Goal: Transaction & Acquisition: Purchase product/service

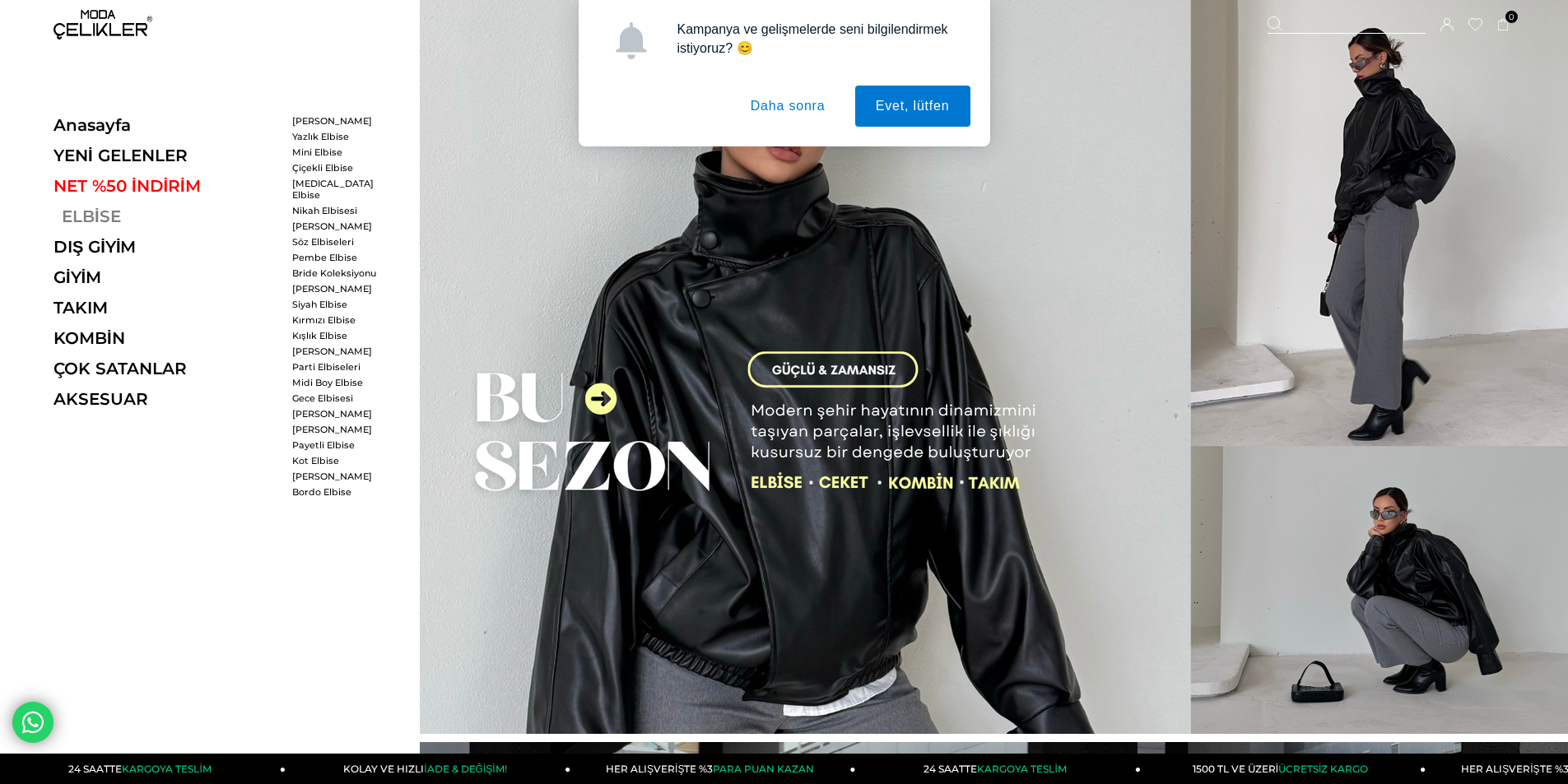
click at [79, 217] on link "ELBİSE" at bounding box center [166, 217] width 226 height 20
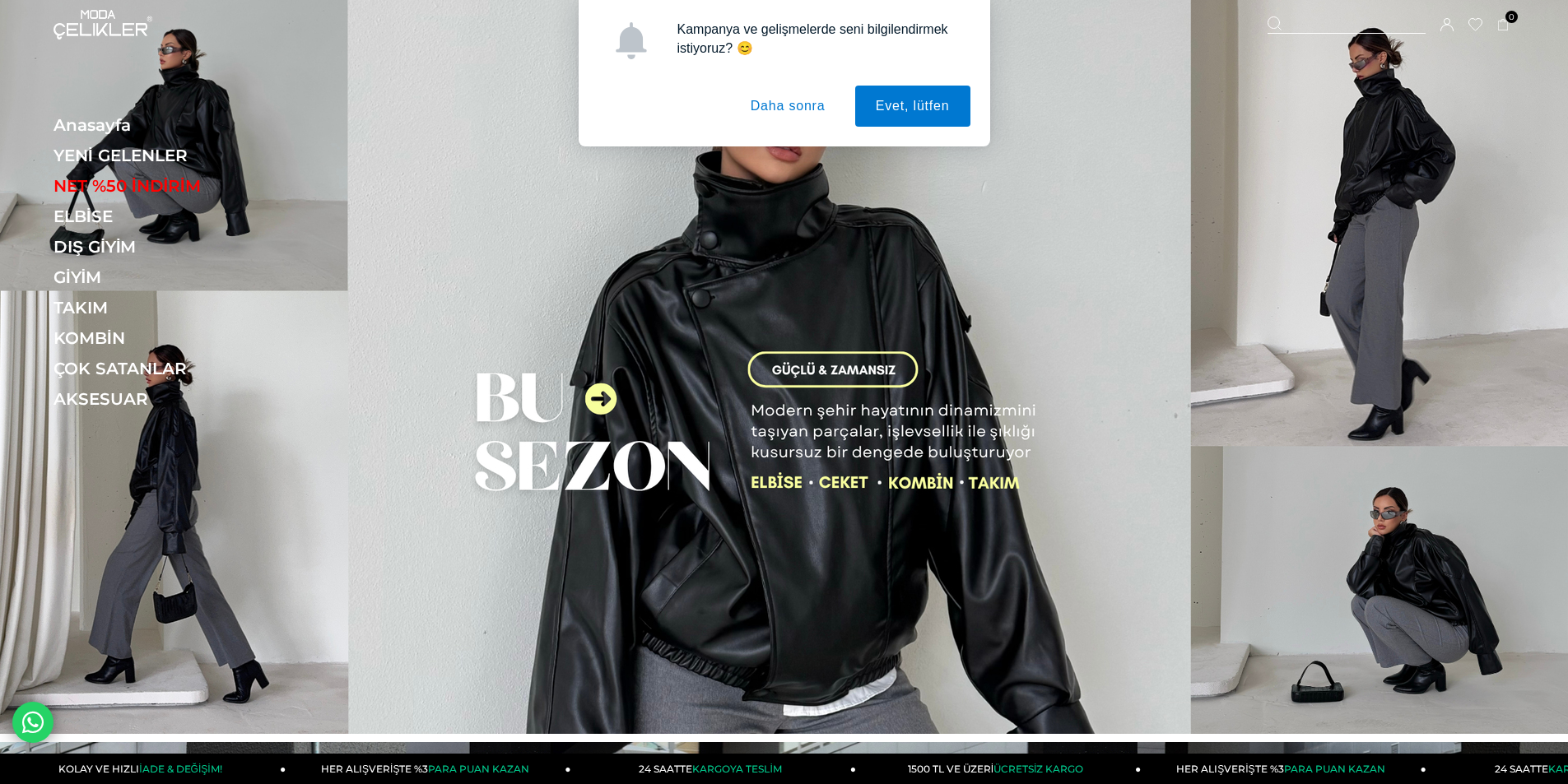
click at [812, 103] on button "Daha sonra" at bounding box center [787, 105] width 116 height 41
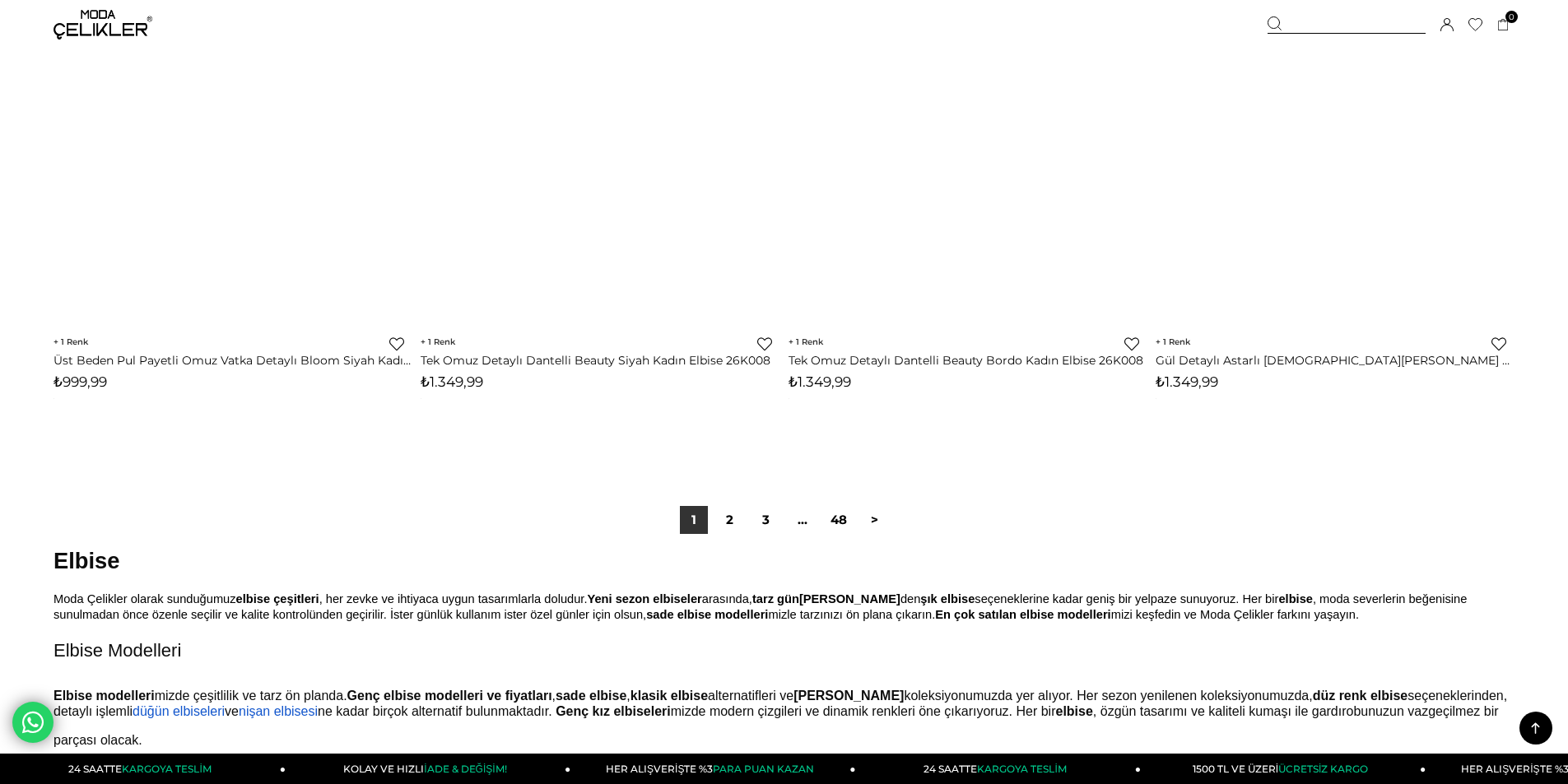
scroll to position [12257, 0]
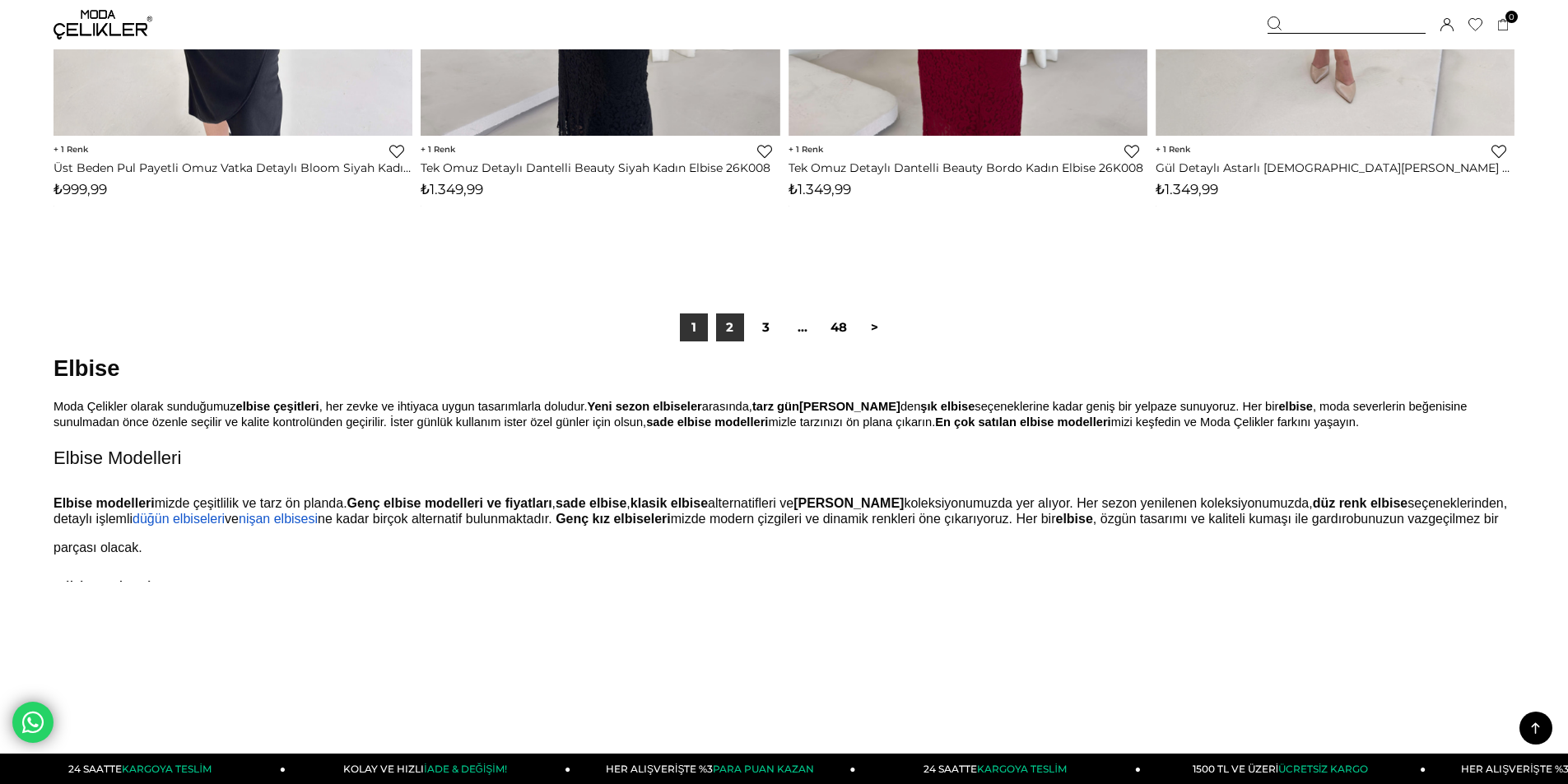
click at [723, 325] on link "2" at bounding box center [730, 327] width 28 height 28
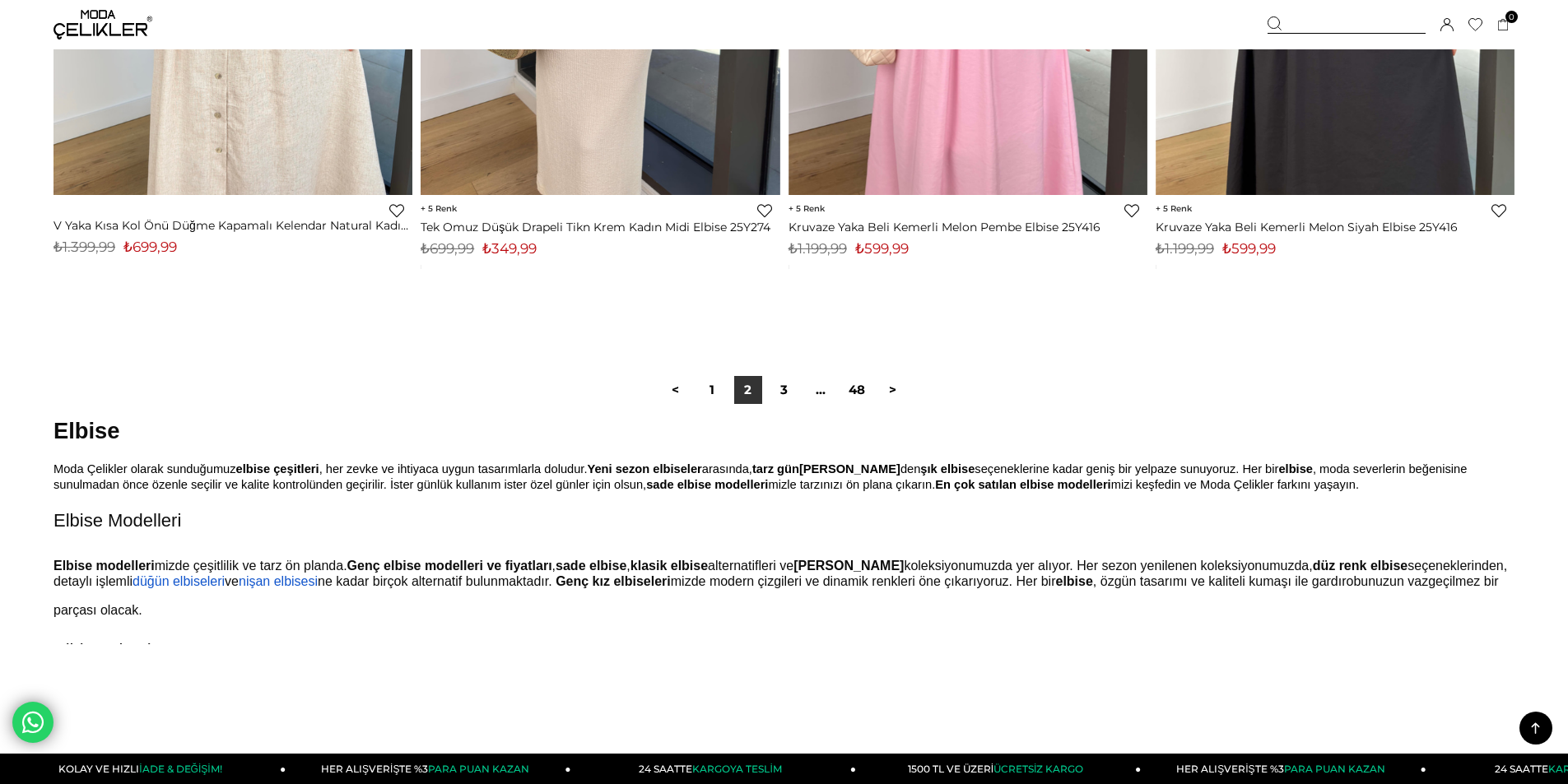
scroll to position [12257, 0]
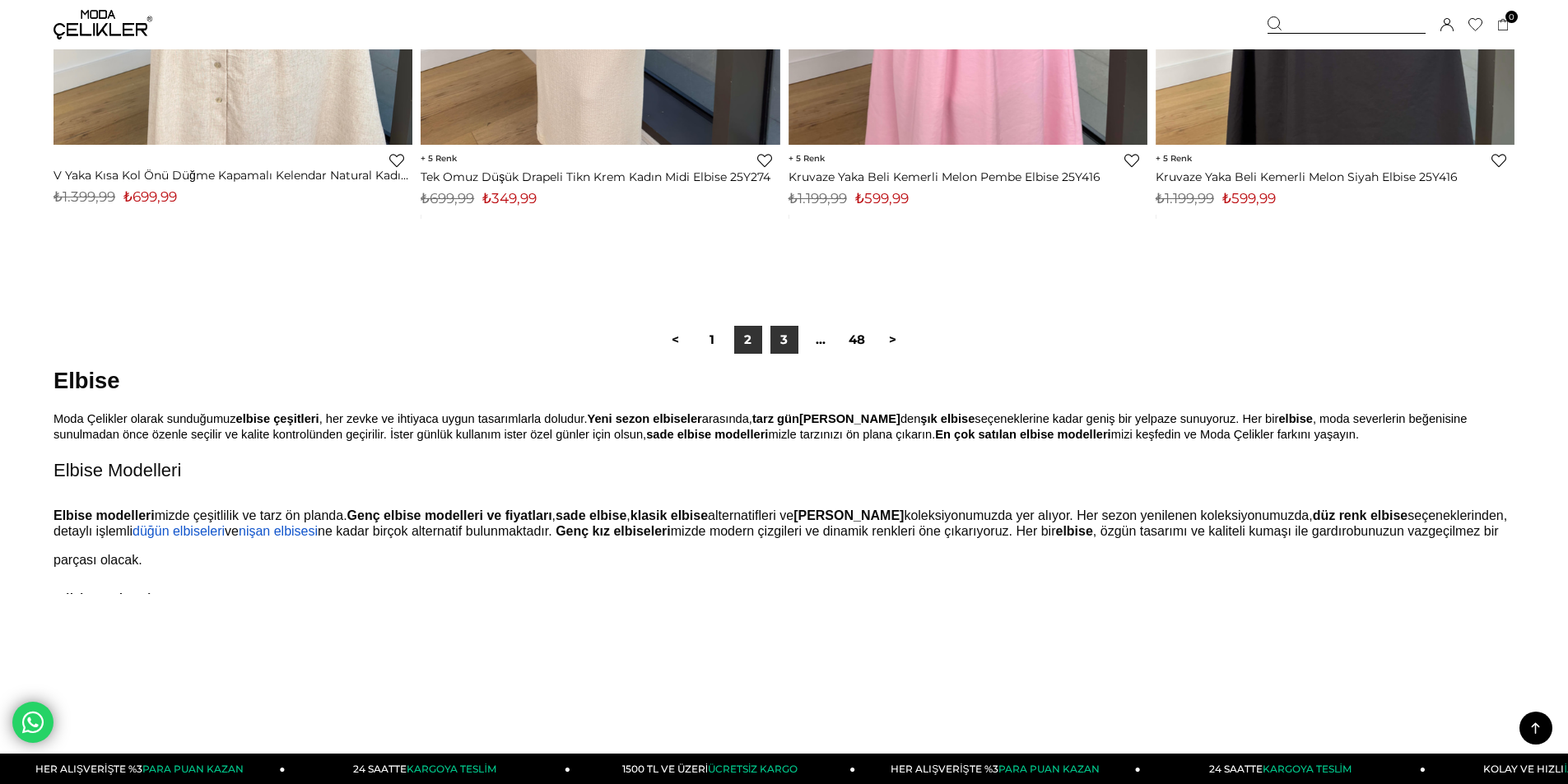
click at [776, 344] on link "3" at bounding box center [784, 339] width 28 height 28
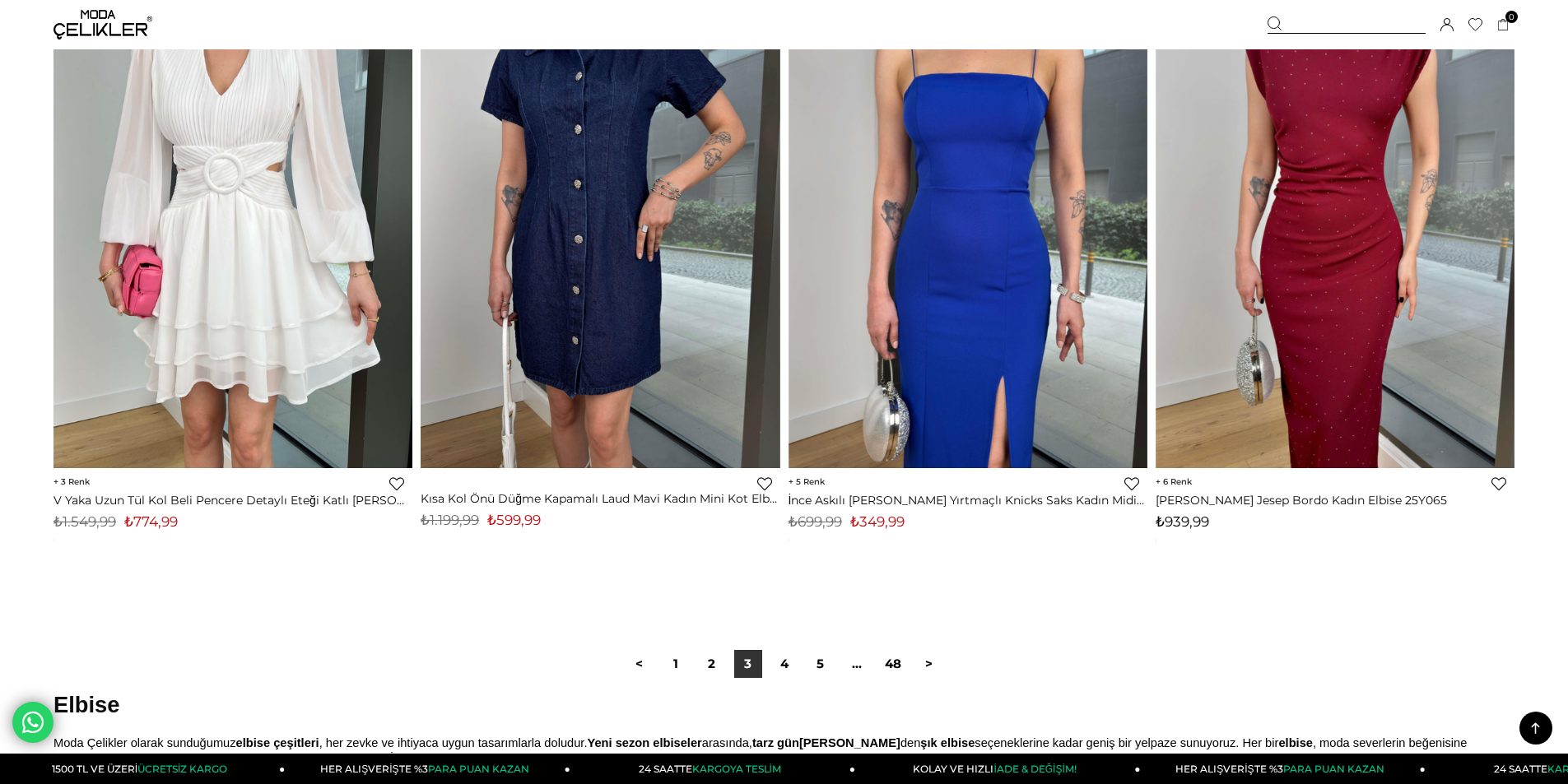
scroll to position [11929, 0]
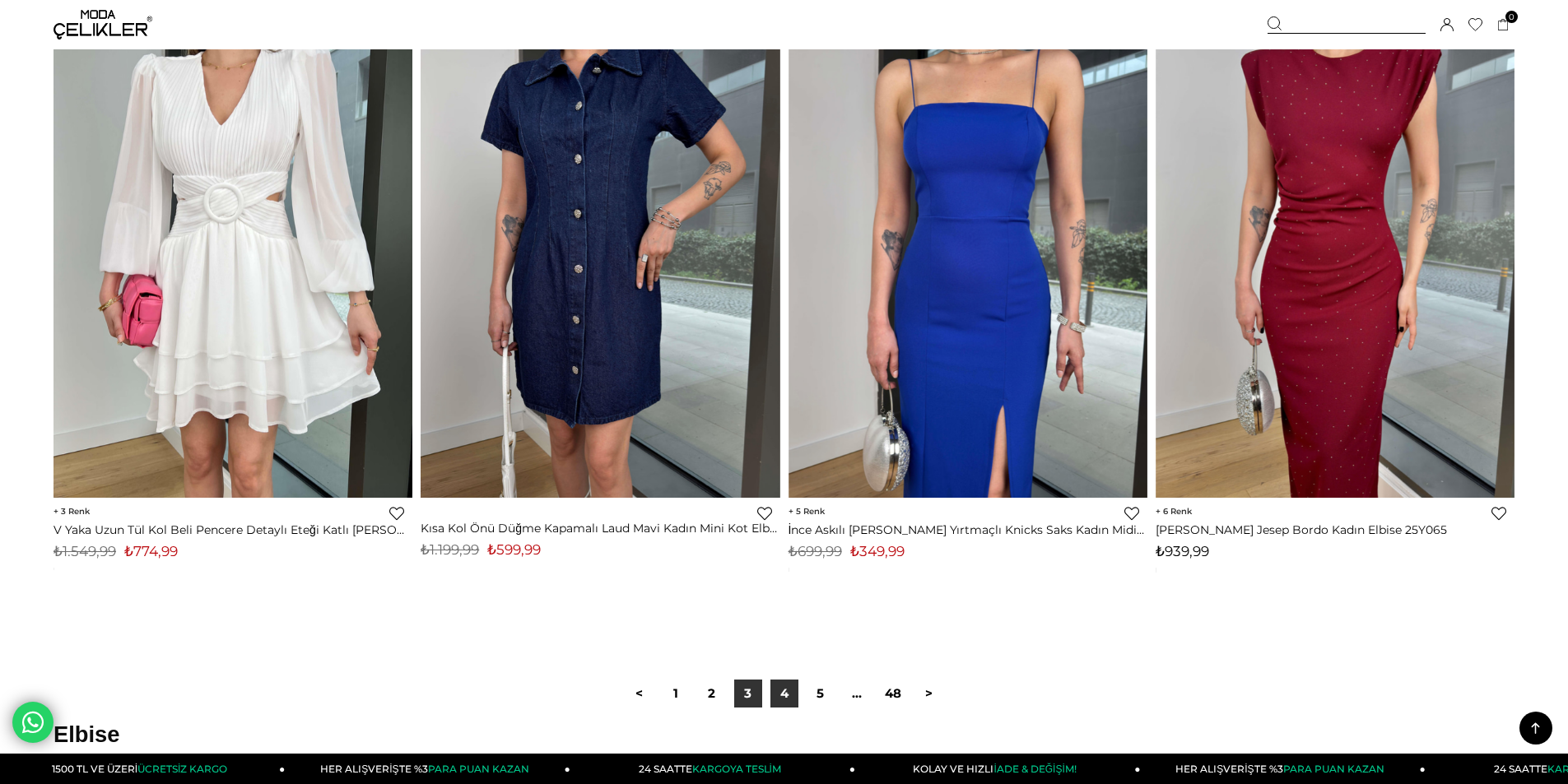
click at [781, 686] on link "4" at bounding box center [784, 693] width 28 height 28
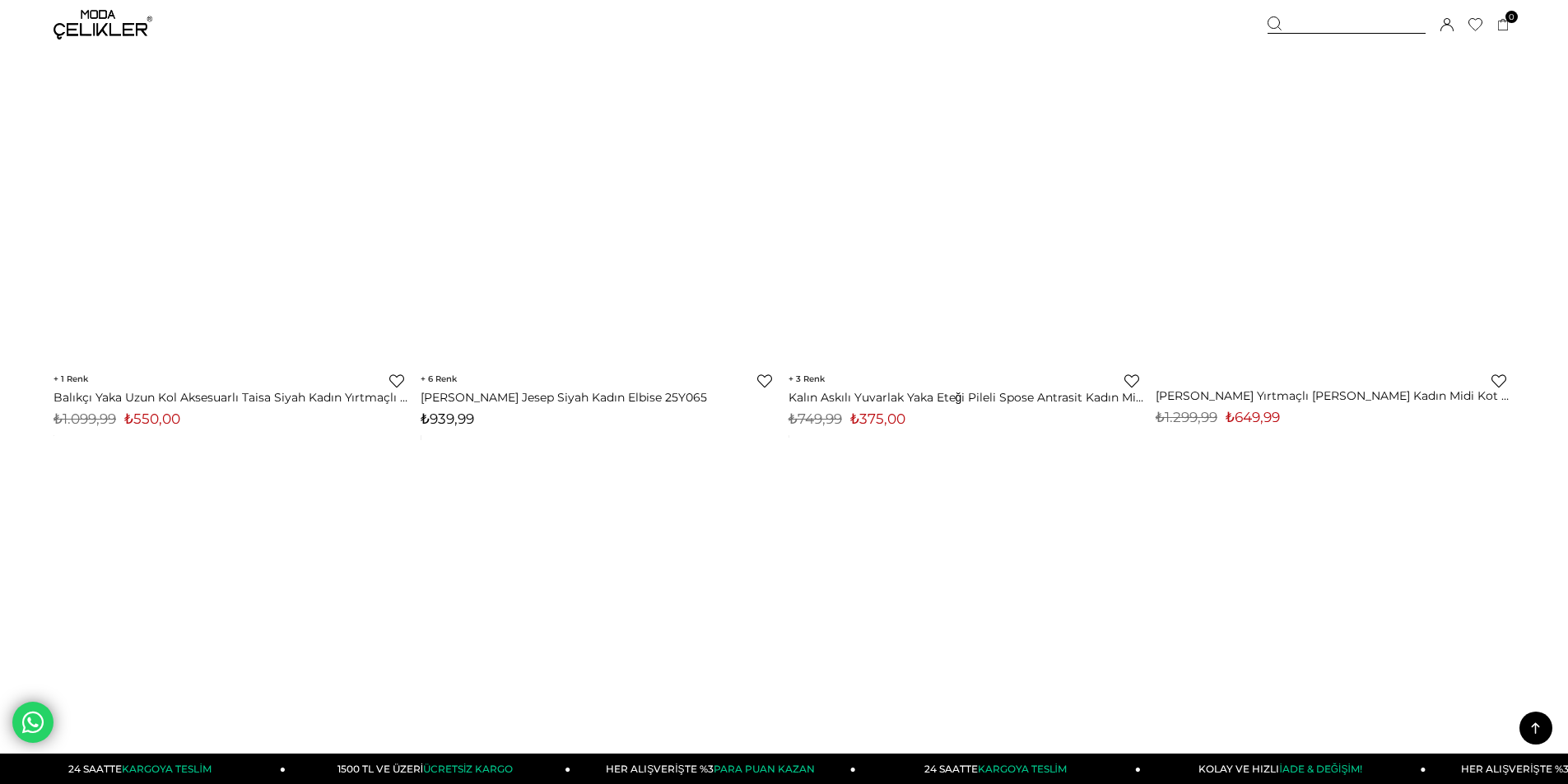
scroll to position [5594, 0]
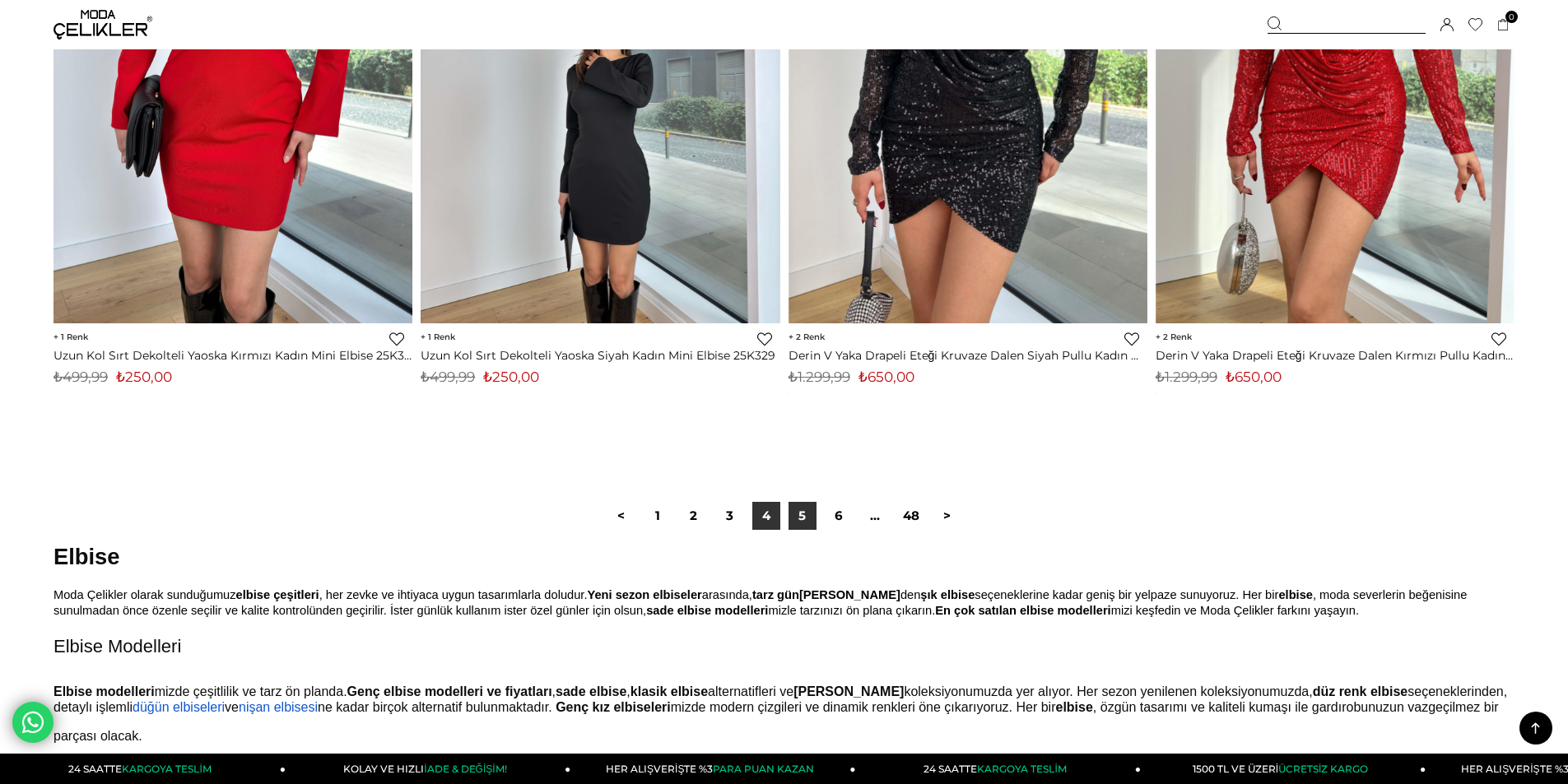
click at [796, 519] on link "5" at bounding box center [802, 515] width 28 height 28
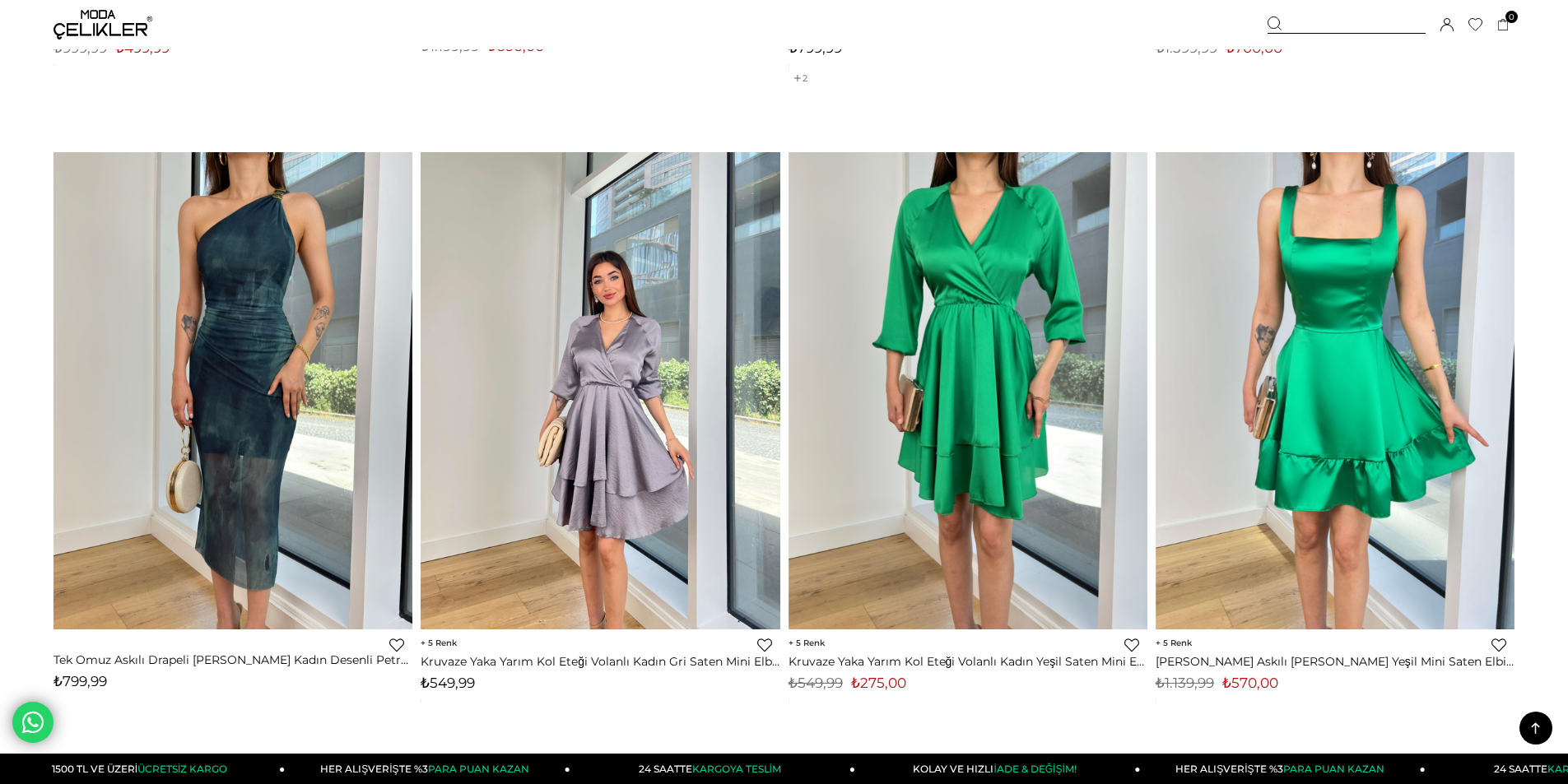
scroll to position [8638, 0]
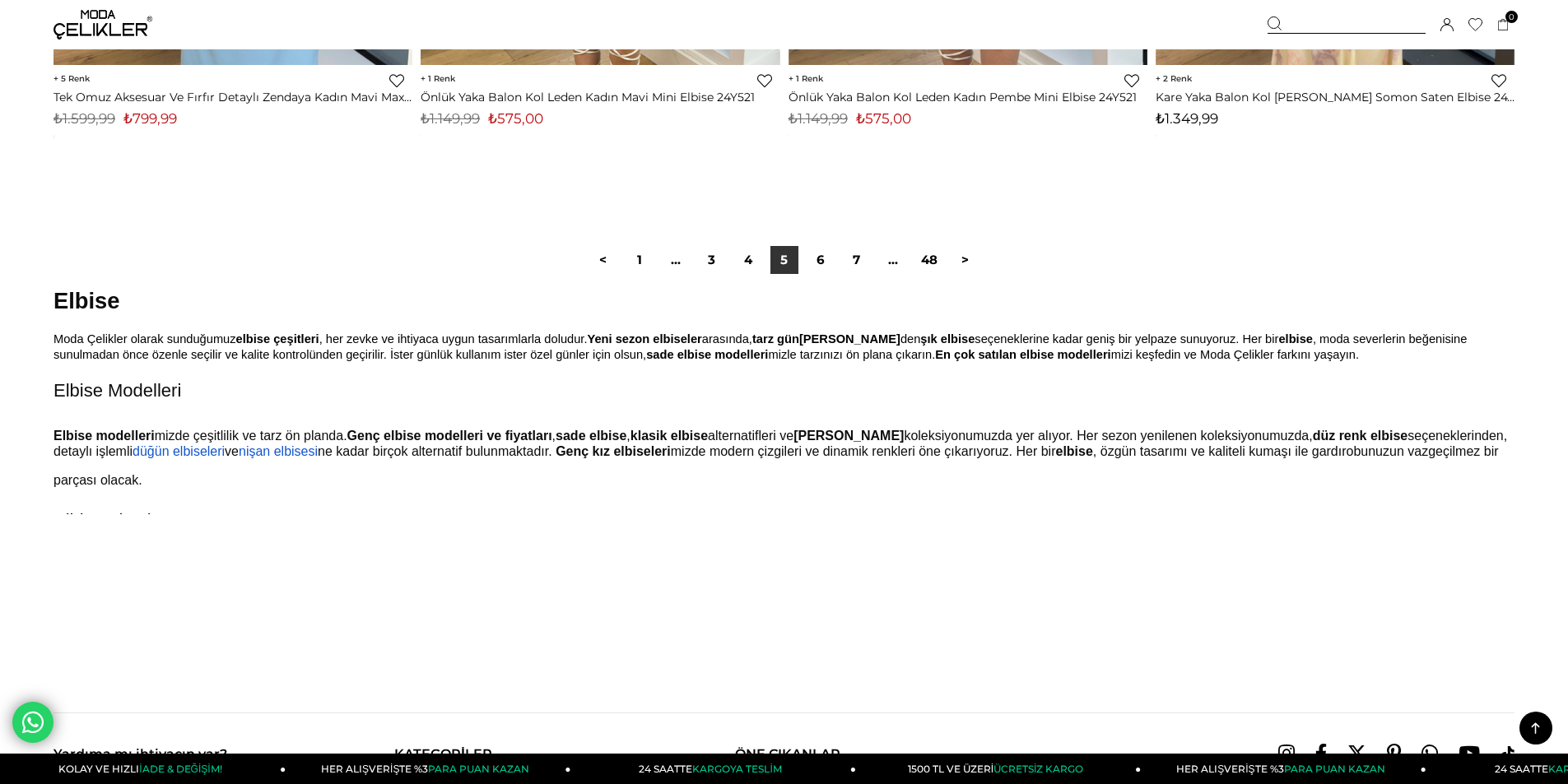
scroll to position [12423, 0]
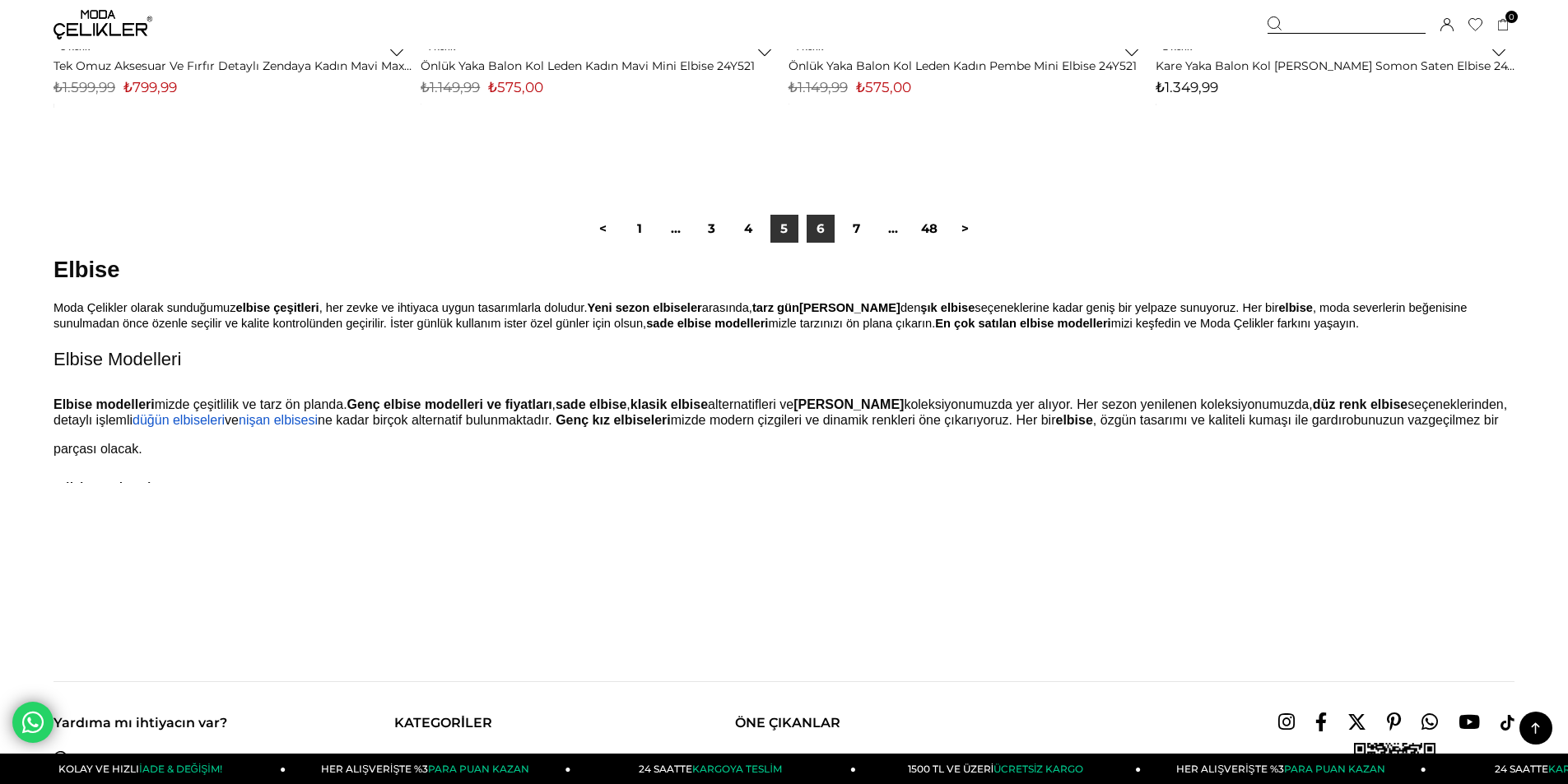
click at [826, 231] on link "6" at bounding box center [820, 229] width 28 height 28
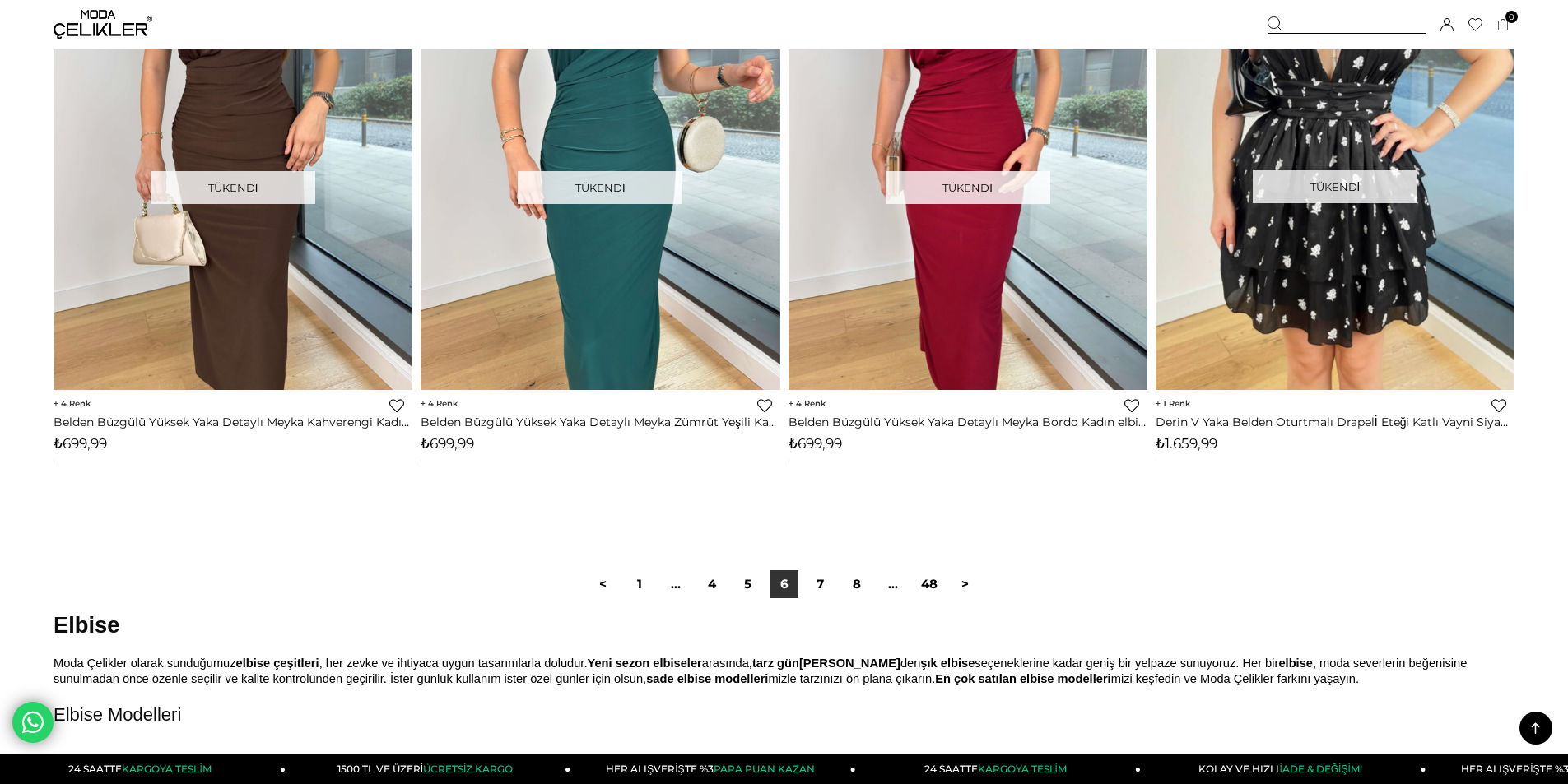
scroll to position [12423, 0]
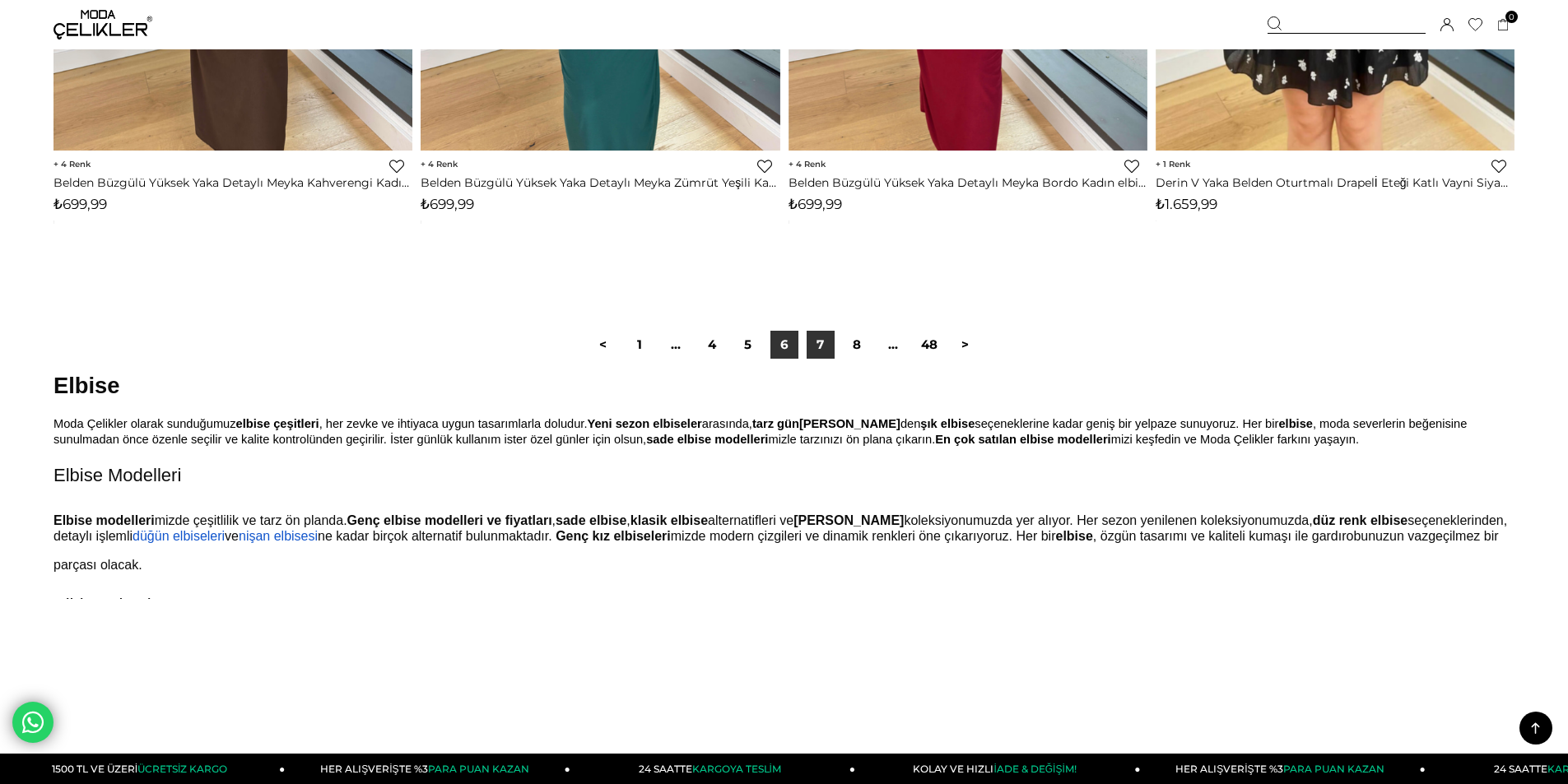
click at [834, 343] on link "7" at bounding box center [820, 344] width 28 height 28
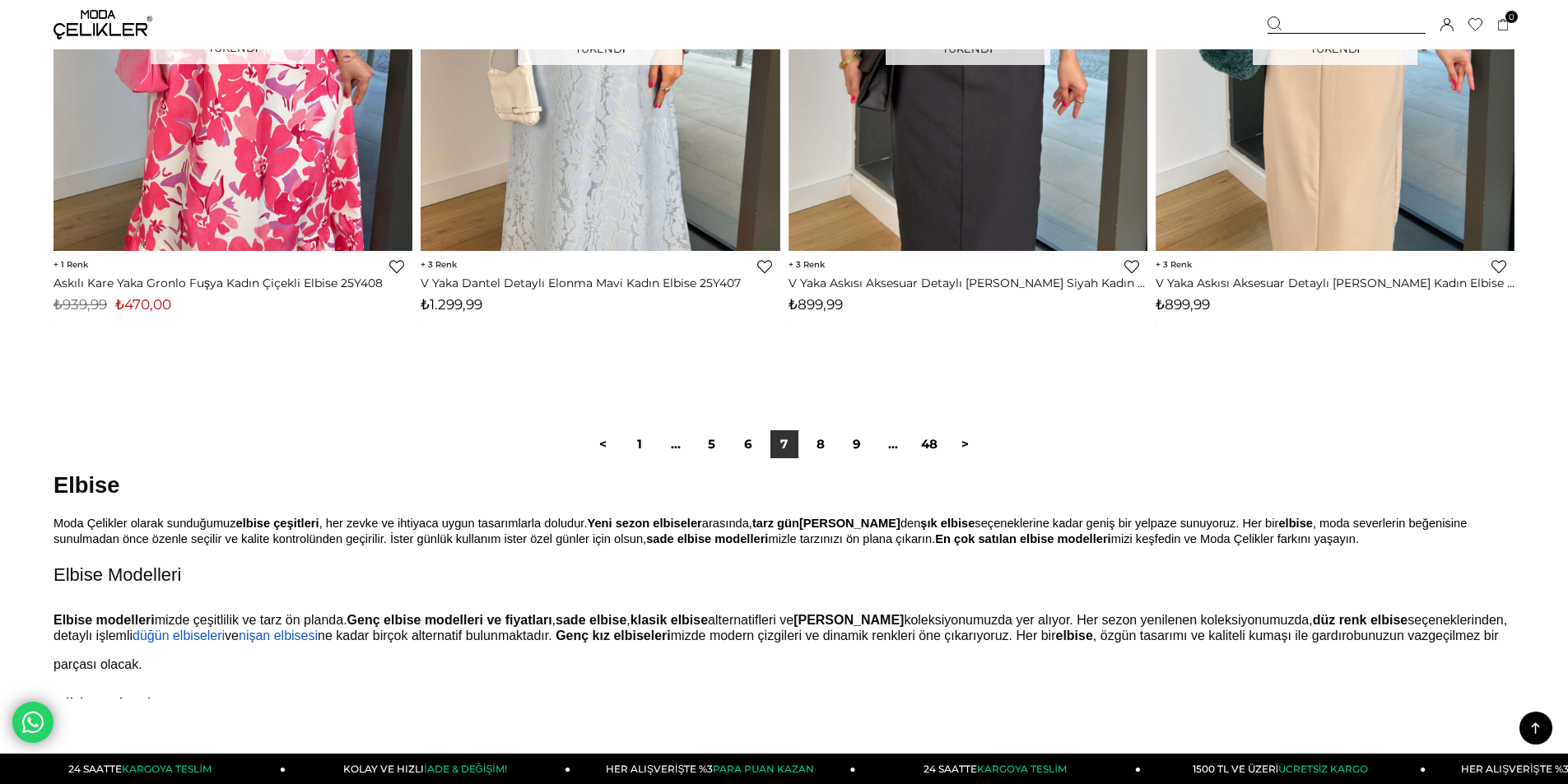
scroll to position [12176, 0]
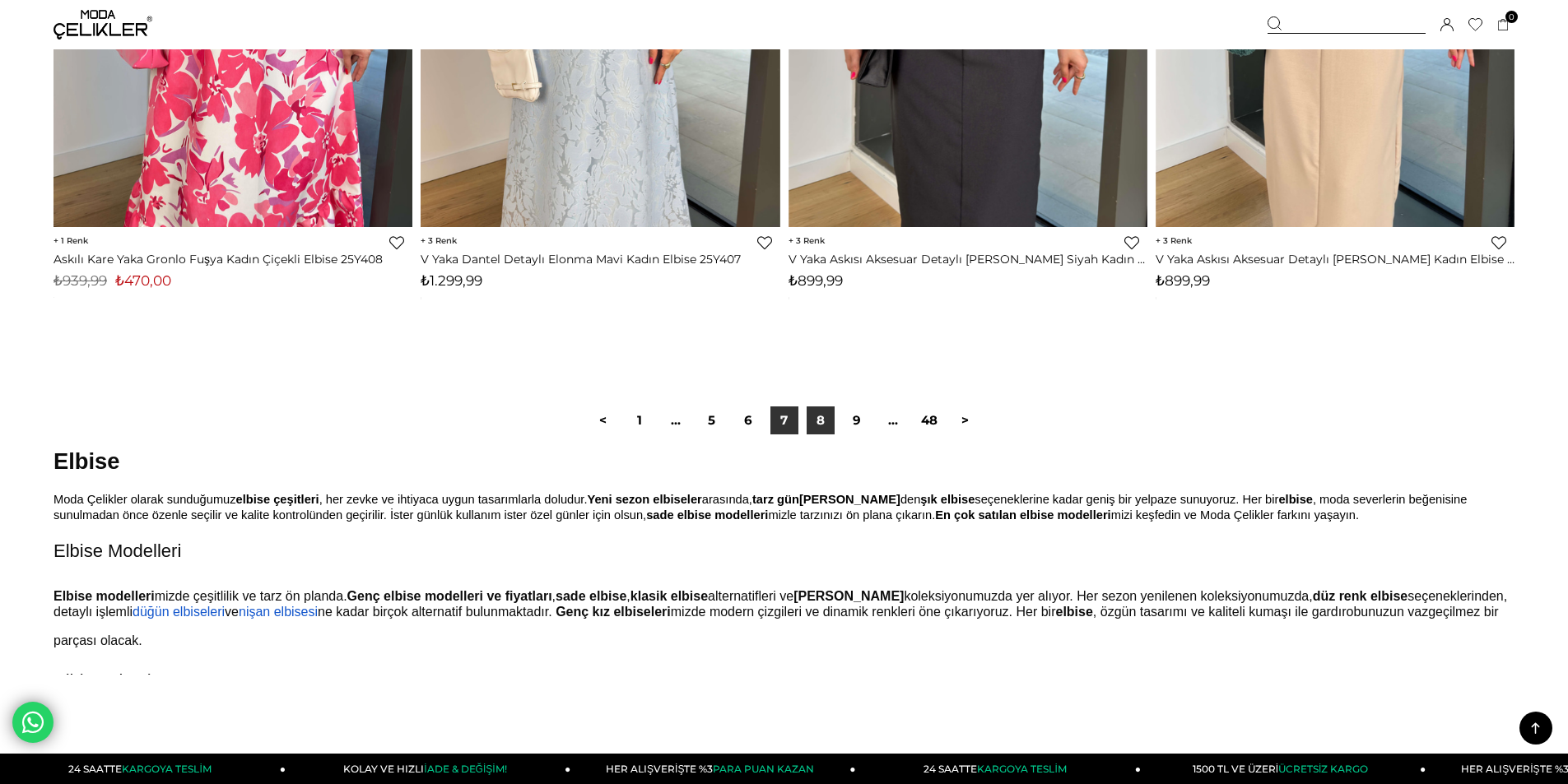
click at [831, 433] on link "8" at bounding box center [820, 420] width 28 height 28
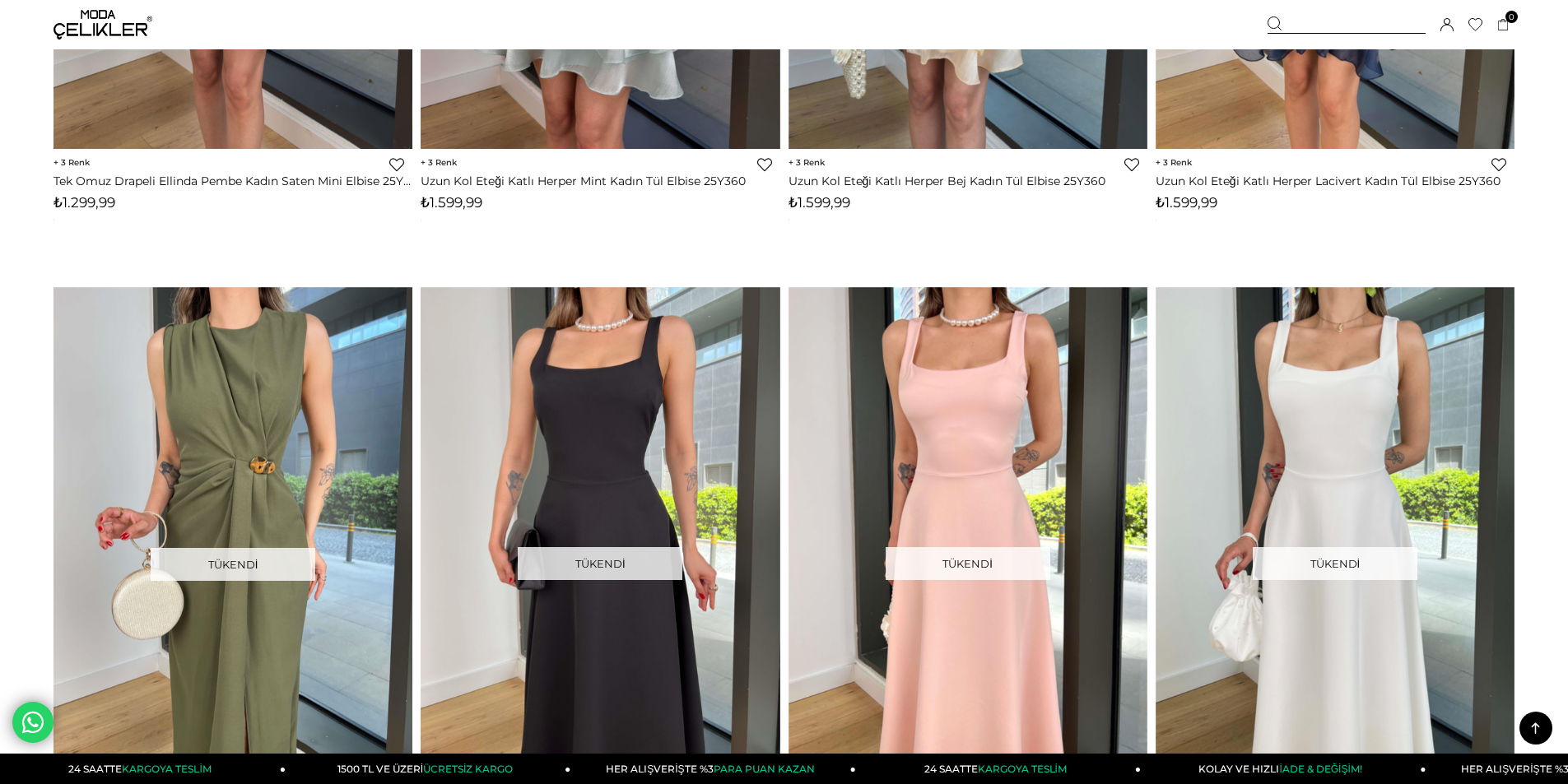
scroll to position [4278, 0]
